Goal: Information Seeking & Learning: Learn about a topic

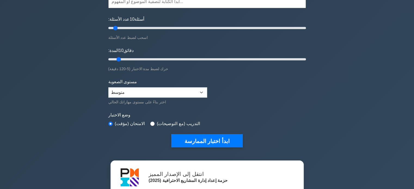
scroll to position [58, 0]
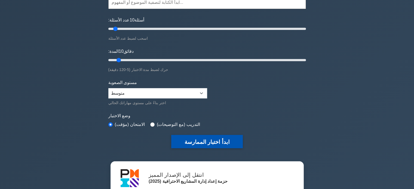
click at [208, 140] on font "ابدأ اختبار الممارسة" at bounding box center [206, 142] width 45 height 6
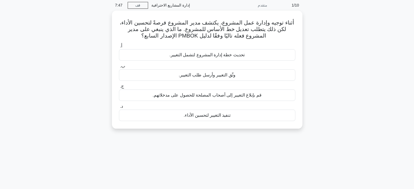
scroll to position [21, 0]
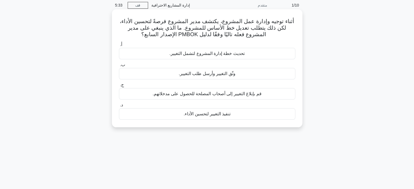
click at [259, 56] on div "تحديث خطة إدارة المشروع لتشمل التغيير." at bounding box center [207, 53] width 176 height 11
click at [119, 47] on input "أ. تحديث خطة إدارة المشروع لتشمل التغيير." at bounding box center [119, 45] width 0 height 4
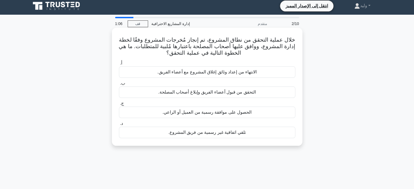
scroll to position [0, 0]
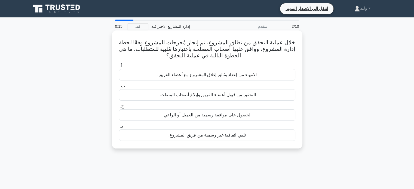
click at [237, 115] on font "الحصول على موافقة رسمية من العميل أو الراعي." at bounding box center [206, 115] width 89 height 5
click at [119, 108] on input "ج. الحصول على موافقة رسمية من العميل أو الراعي." at bounding box center [119, 106] width 0 height 4
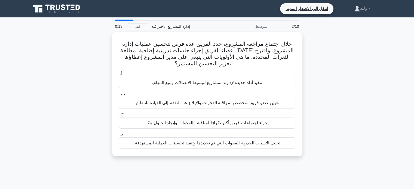
click at [237, 115] on label "ج. إجراء اجتماعات فريق أكثر تكرارًا لمناقشة الفجوات وإيجاد الحلول معًا." at bounding box center [207, 120] width 176 height 18
click at [119, 115] on input "ج. إجراء اجتماعات فريق أكثر تكرارًا لمناقشة الفجوات وإيجاد الحلول معًا." at bounding box center [119, 114] width 0 height 4
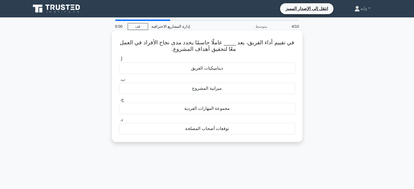
click at [223, 71] on div "ديناميكيات الفريق" at bounding box center [207, 68] width 176 height 11
click at [119, 61] on input "أ. ديناميكيات الفريق" at bounding box center [119, 60] width 0 height 4
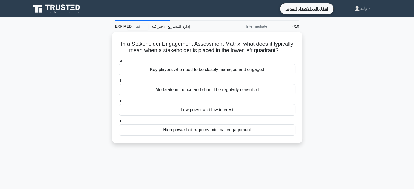
click at [223, 71] on div "Key players who need to be closely managed and engaged" at bounding box center [207, 69] width 176 height 11
click at [119, 63] on input "a. Key players who need to be closely managed and engaged" at bounding box center [119, 61] width 0 height 4
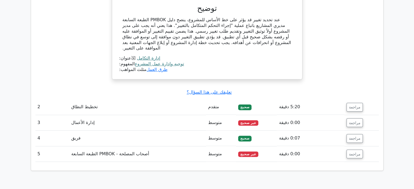
scroll to position [566, 0]
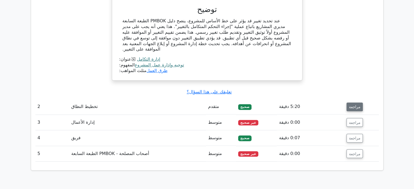
click at [355, 103] on button "مراجعة" at bounding box center [354, 107] width 16 height 9
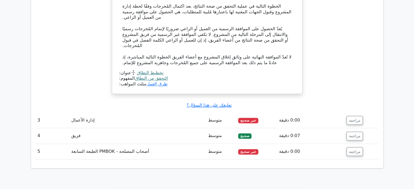
scroll to position [802, 0]
click at [355, 116] on button "مراجعة" at bounding box center [354, 120] width 16 height 9
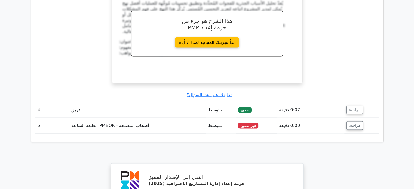
scroll to position [1060, 0]
click at [356, 108] on font "مراجعة" at bounding box center [354, 110] width 11 height 4
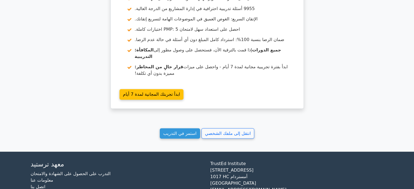
scroll to position [1568, 0]
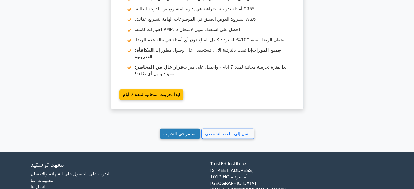
click at [172, 131] on font "استمر في التدريب" at bounding box center [179, 133] width 33 height 5
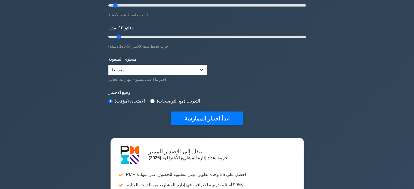
scroll to position [89, 0]
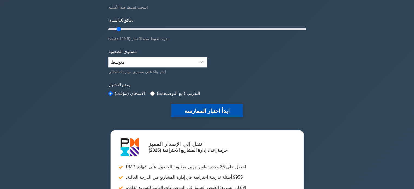
click at [198, 108] on font "ابدأ اختبار الممارسة" at bounding box center [206, 111] width 45 height 6
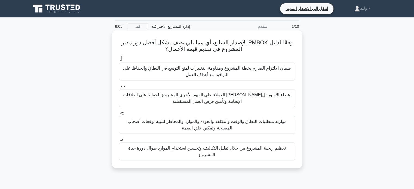
click at [212, 125] on font "موازنة متطلبات النطاق والوقت والتكلفة والجودة والموارد والمخاطر لتلبية توقعات أ…" at bounding box center [206, 124] width 159 height 11
click at [119, 115] on input "ج. موازنة متطلبات النطاق والوقت والتكلفة والجودة والموارد والمخاطر لتلبية توقعا…" at bounding box center [119, 113] width 0 height 4
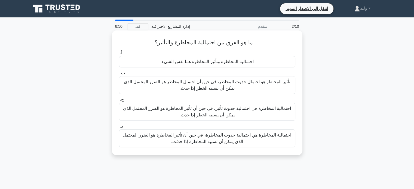
click at [263, 142] on font "احتمالية المخاطرة هي احتمالية حدوث المخاطرة، في حين أن تأثير المخاطرة هو الضرر …" at bounding box center [206, 138] width 171 height 13
click at [119, 128] on input "د. احتمالية المخاطرة هي احتمالية حدوث المخاطرة، في حين أن تأثير المخاطرة هو الض…" at bounding box center [119, 127] width 0 height 4
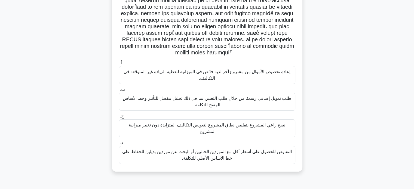
scroll to position [64, 0]
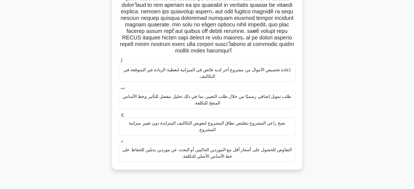
click at [262, 148] on font "التفاوض للحصول على أسعار أقل مع الموردين الحاليين أو البحث عن موردين بديلين للح…" at bounding box center [206, 153] width 171 height 13
click at [119, 143] on input "د. التفاوض للحصول على أسعار أقل مع الموردين الحاليين أو البحث عن موردين بديلين …" at bounding box center [119, 141] width 0 height 4
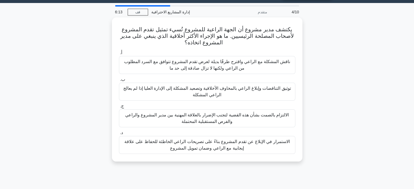
scroll to position [0, 0]
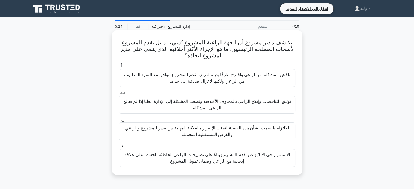
click at [279, 81] on font "ناقش المشكلة مع الراعي واقترح طرقًا بديلة لعرض تقدم المشروع تتوافق مع السرد الم…" at bounding box center [206, 78] width 171 height 13
click at [119, 68] on input "أ. ناقش المشكلة مع الراعي واقترح طرقًا بديلة لعرض تقدم المشروع تتوافق مع السرد …" at bounding box center [119, 66] width 0 height 4
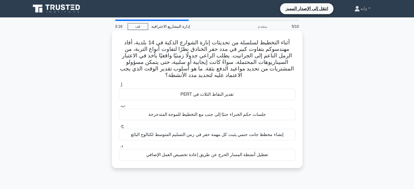
click at [223, 93] on font "تقدير النقاط الثلاث في PERT" at bounding box center [206, 94] width 53 height 5
click at [119, 87] on input "أ. تقدير النقاط الثلاث في PERT" at bounding box center [119, 86] width 0 height 4
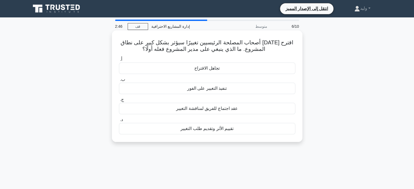
click at [224, 126] on font "تقييم الأثر وتقديم طلب التغيير" at bounding box center [206, 128] width 53 height 5
click at [119, 122] on input "د. تقييم الأثر وتقديم طلب التغيير" at bounding box center [119, 120] width 0 height 4
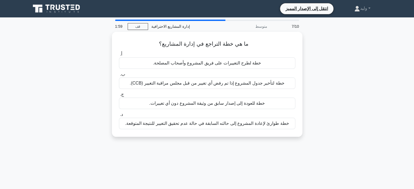
click at [348, 52] on div "ما هي خطة التراجع في إدارة المشاريع؟ .spinner_0XTQ{transform-origin:center;anim…" at bounding box center [206, 88] width 359 height 112
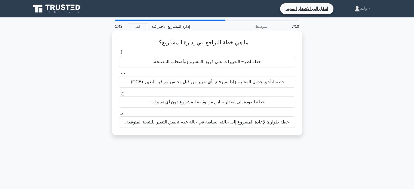
click at [280, 84] on font "خطة لتأخير جدول المشروع إذا تم رفض أي تغيير من قبل مجلس مراقبة التغيير (CCB)." at bounding box center [207, 81] width 155 height 5
click at [119, 75] on input "ب. خطة لتأخير جدول المشروع إذا تم رفض أي تغيير من قبل مجلس مراقبة التغيير (CCB)." at bounding box center [119, 73] width 0 height 4
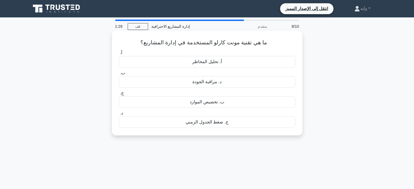
drag, startPoint x: 267, startPoint y: 42, endPoint x: 139, endPoint y: 43, distance: 127.6
click at [139, 43] on h5 "ما هي تقنية مونت كارلو المستخدمة في إدارة المشاريع؟ .spinner_0XTQ{transform-ori…" at bounding box center [206, 42] width 177 height 7
copy font "ما هي تقنية مونت كارلو المستخدمة في إدارة المشاريع؟"
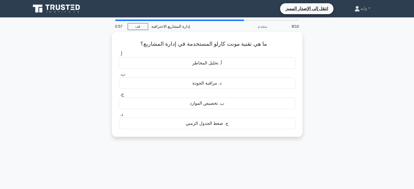
click at [312, 124] on div "ما هي تقنية مونت كارلو المستخدمة في إدارة المشاريع؟ .spinner_0XTQ{transform-ori…" at bounding box center [206, 88] width 359 height 112
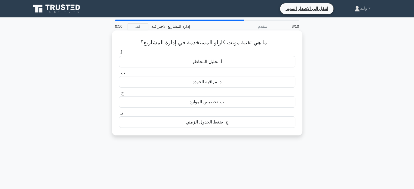
click at [278, 124] on div "ج. ضغط الجدول الزمني" at bounding box center [207, 121] width 176 height 11
click at [119, 115] on input "د. ج. ضغط الجدول الزمني" at bounding box center [119, 114] width 0 height 4
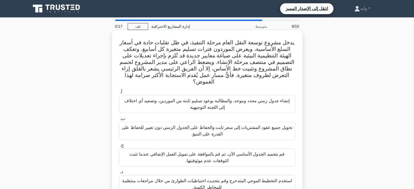
click at [275, 179] on font "استخدم التخطيط الموجي المتدحرج وقم بتحديث احتياطيات الطوارئ من خلال مراجعات منت…" at bounding box center [207, 184] width 170 height 11
click at [119, 173] on input "د. استخدم التخطيط الموجي المتدحرج وقم بتحديث احتياطيات الطوارئ من خلال مراجعات …" at bounding box center [119, 172] width 0 height 4
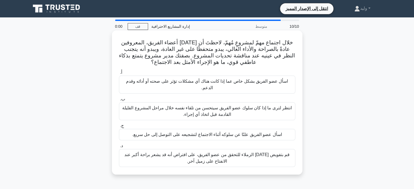
click at [271, 112] on font "انتظر لترى ما إذا كان سلوك عضو الفريق سيتحسن من تلقاء نفسه خلال مراحل المشروع ا…" at bounding box center [206, 111] width 171 height 13
click at [119, 101] on input "ب. انتظر لترى ما إذا كان سلوك عضو الفريق سيتحسن من تلقاء نفسه خلال مراحل المشرو…" at bounding box center [119, 99] width 0 height 4
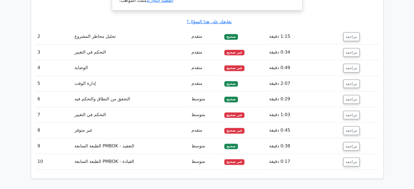
scroll to position [729, 0]
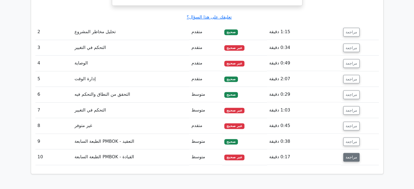
click at [346, 155] on font "مراجعة" at bounding box center [351, 157] width 11 height 4
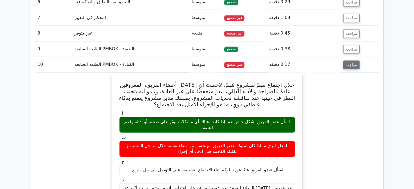
scroll to position [822, 0]
click at [354, 63] on font "مراجعة" at bounding box center [351, 65] width 11 height 4
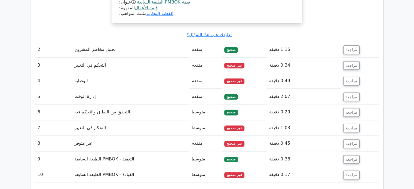
scroll to position [711, 0]
click at [350, 48] on font "مراجعة" at bounding box center [351, 50] width 11 height 4
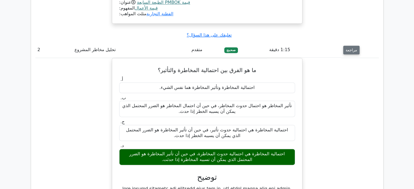
click at [350, 48] on font "مراجعة" at bounding box center [351, 50] width 11 height 4
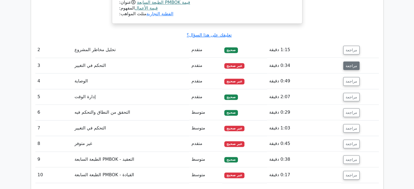
click at [352, 61] on button "مراجعة" at bounding box center [351, 65] width 16 height 9
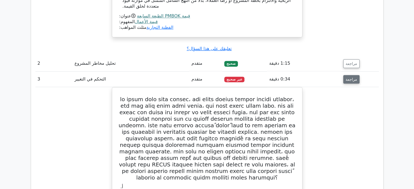
scroll to position [697, 0]
click at [351, 77] on font "مراجعة" at bounding box center [351, 79] width 11 height 4
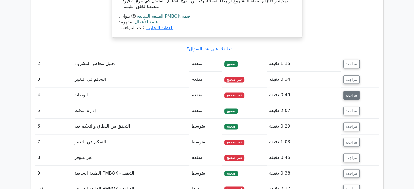
click at [352, 93] on font "مراجعة" at bounding box center [351, 95] width 11 height 4
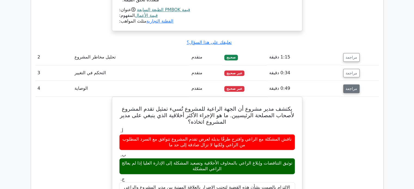
scroll to position [704, 0]
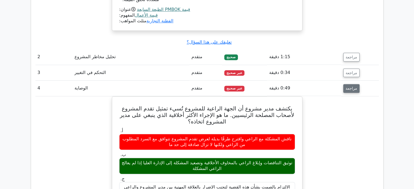
click at [354, 86] on font "مراجعة" at bounding box center [351, 88] width 11 height 4
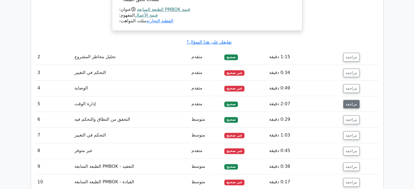
click at [353, 102] on font "مراجعة" at bounding box center [351, 104] width 11 height 4
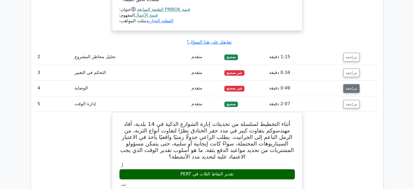
drag, startPoint x: 353, startPoint y: 92, endPoint x: 353, endPoint y: 77, distance: 15.2
click at [353, 77] on tbody "1 القيمة - PMBOK الطبعة السابعة متقدم صحيح 1:55 دقيقة مراجعة أ. ب." at bounding box center [206, 119] width 343 height 670
click at [353, 86] on font "مراجعة" at bounding box center [351, 88] width 11 height 4
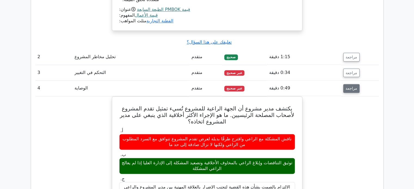
click at [353, 86] on font "مراجعة" at bounding box center [351, 88] width 11 height 4
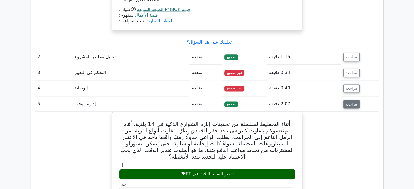
click at [353, 100] on button "مراجعة" at bounding box center [351, 104] width 16 height 9
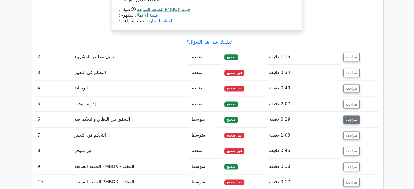
click at [352, 115] on button "مراجعة" at bounding box center [351, 119] width 16 height 9
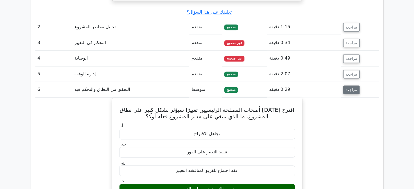
scroll to position [734, 0]
click at [354, 87] on font "مراجعة" at bounding box center [351, 89] width 11 height 4
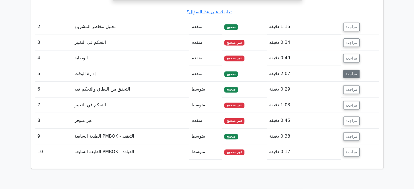
click at [353, 72] on font "مراجعة" at bounding box center [351, 74] width 11 height 4
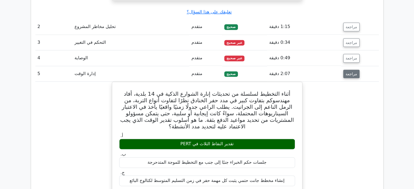
click at [353, 72] on font "مراجعة" at bounding box center [351, 74] width 11 height 4
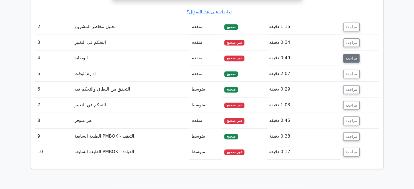
click at [354, 56] on font "مراجعة" at bounding box center [351, 58] width 11 height 4
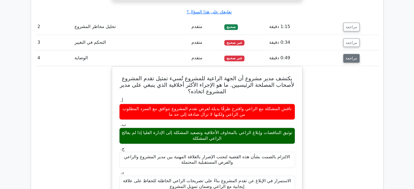
click at [354, 56] on font "مراجعة" at bounding box center [351, 58] width 11 height 4
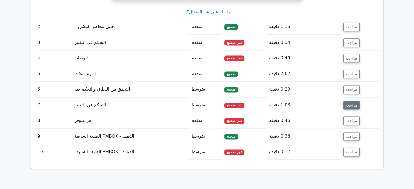
click at [353, 101] on button "مراجعة" at bounding box center [351, 105] width 16 height 9
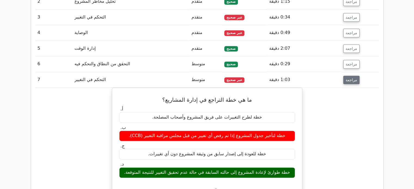
scroll to position [761, 0]
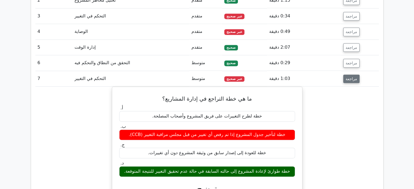
click at [355, 76] on font "مراجعة" at bounding box center [351, 78] width 11 height 4
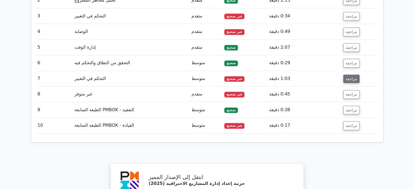
click at [355, 76] on font "مراجعة" at bounding box center [351, 78] width 11 height 4
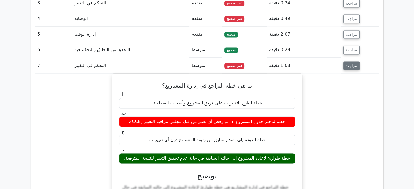
scroll to position [774, 0]
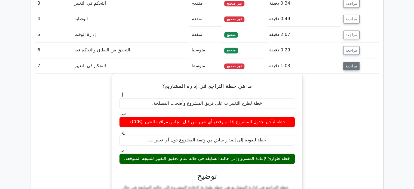
click at [354, 64] on font "مراجعة" at bounding box center [351, 66] width 11 height 4
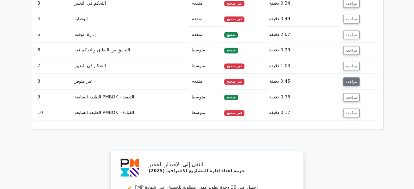
click at [352, 79] on font "مراجعة" at bounding box center [351, 81] width 11 height 4
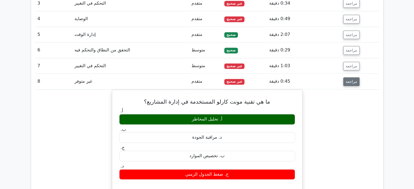
click at [352, 79] on font "مراجعة" at bounding box center [351, 81] width 11 height 4
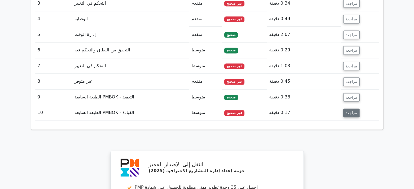
click at [352, 111] on font "مراجعة" at bounding box center [351, 113] width 11 height 4
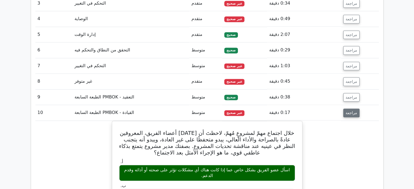
click at [352, 111] on font "مراجعة" at bounding box center [351, 113] width 11 height 4
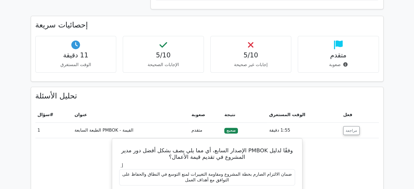
scroll to position [365, 0]
click at [346, 129] on font "مراجعة" at bounding box center [351, 131] width 11 height 4
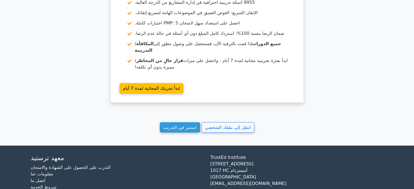
scroll to position [728, 0]
